Goal: Navigation & Orientation: Find specific page/section

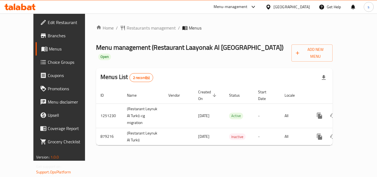
click at [271, 5] on icon at bounding box center [269, 6] width 4 height 5
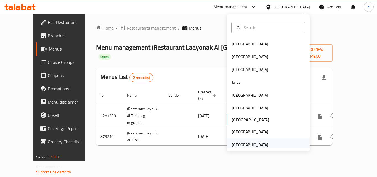
click at [247, 145] on div "[GEOGRAPHIC_DATA]" at bounding box center [250, 145] width 36 height 6
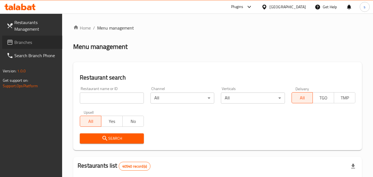
click at [45, 41] on span "Branches" at bounding box center [36, 42] width 44 height 7
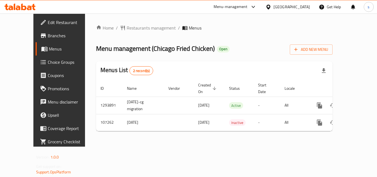
click at [281, 7] on div "[GEOGRAPHIC_DATA]" at bounding box center [292, 7] width 36 height 6
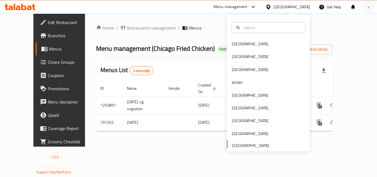
click at [244, 145] on div "[GEOGRAPHIC_DATA] [GEOGRAPHIC_DATA] [GEOGRAPHIC_DATA] [GEOGRAPHIC_DATA] [GEOGRA…" at bounding box center [268, 95] width 83 height 114
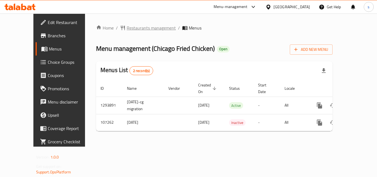
click at [130, 30] on span "Restaurants management" at bounding box center [151, 28] width 49 height 7
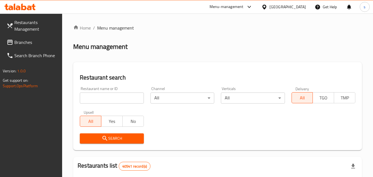
click at [28, 42] on span "Branches" at bounding box center [36, 42] width 44 height 7
